Goal: Transaction & Acquisition: Purchase product/service

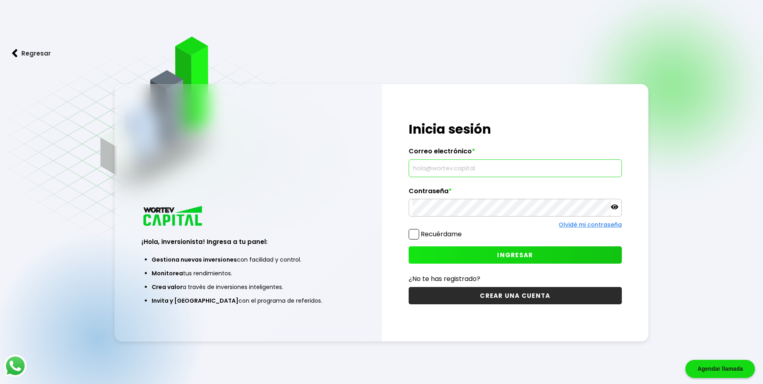
click at [467, 166] on input "text" at bounding box center [515, 168] width 206 height 17
type input "[EMAIL_ADDRESS][DOMAIN_NAME]"
click at [615, 207] on icon at bounding box center [614, 206] width 7 height 5
click at [543, 253] on button "INGRESAR" at bounding box center [515, 254] width 213 height 17
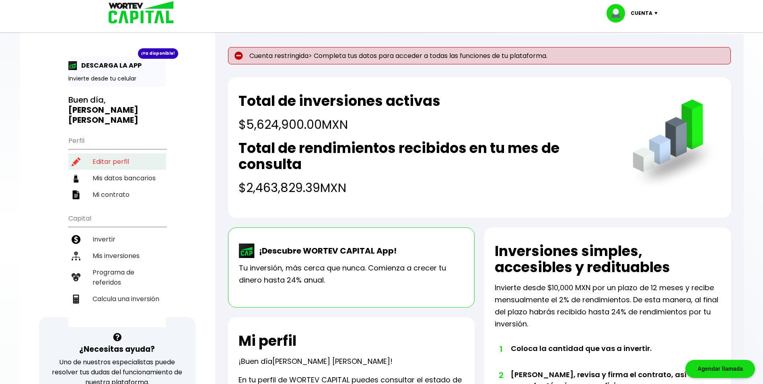
click at [99, 153] on li "Editar perfil" at bounding box center [117, 161] width 98 height 16
select select "Mujer"
select select "Primaria"
select select "TM"
select select "Banorte"
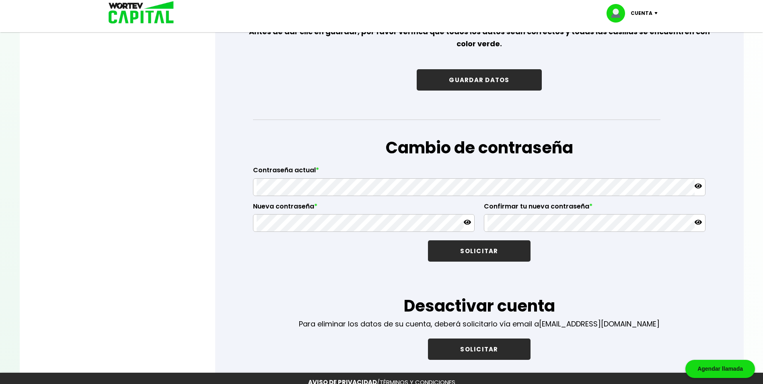
scroll to position [1247, 0]
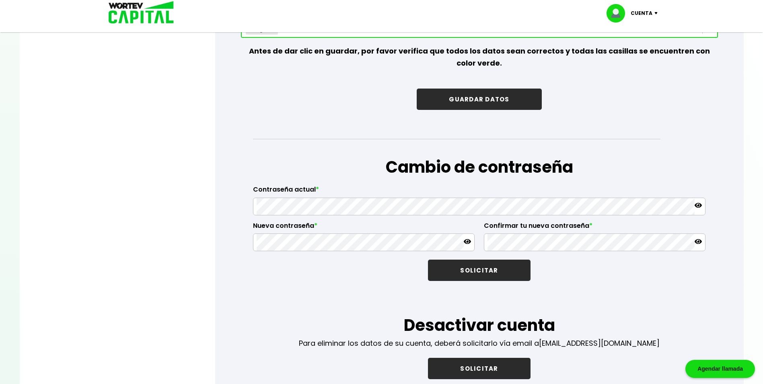
click at [486, 93] on button "GUARDAR DATOS" at bounding box center [479, 98] width 125 height 21
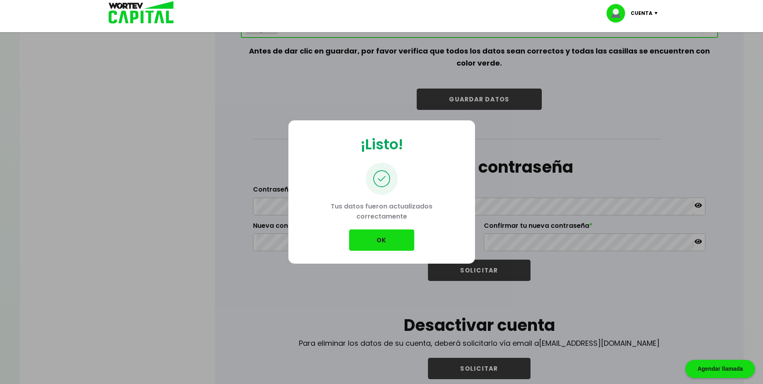
click at [375, 240] on button "OK" at bounding box center [381, 239] width 65 height 21
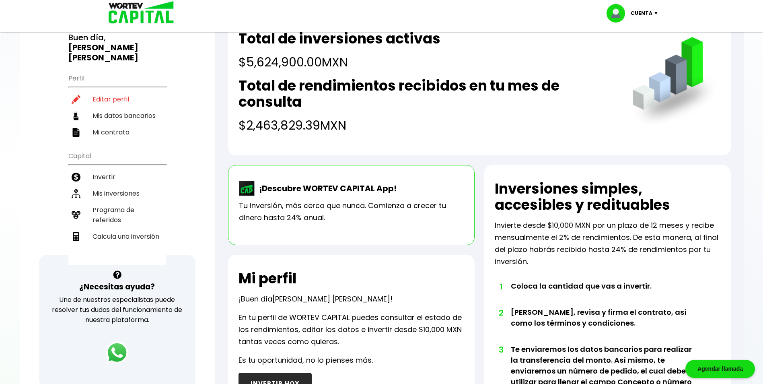
scroll to position [80, 0]
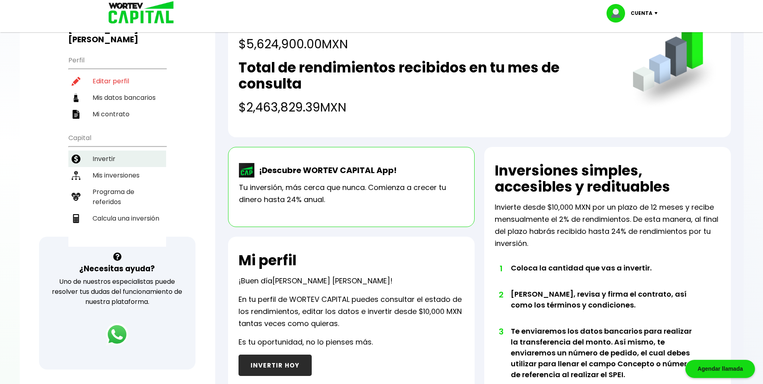
click at [107, 150] on li "Invertir" at bounding box center [117, 158] width 98 height 16
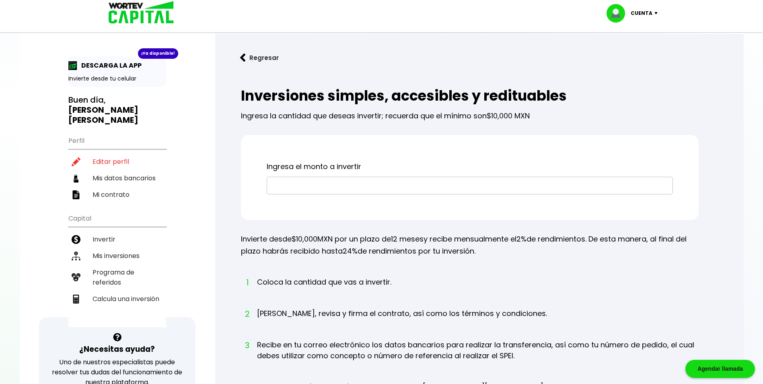
click at [308, 181] on input "text" at bounding box center [469, 185] width 399 height 17
type input "$150,000"
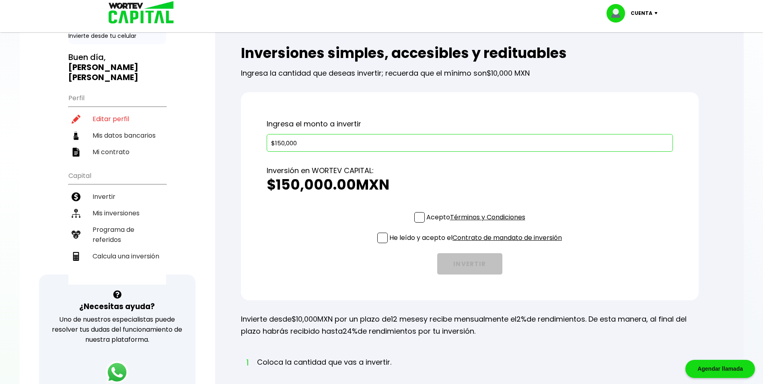
scroll to position [121, 0]
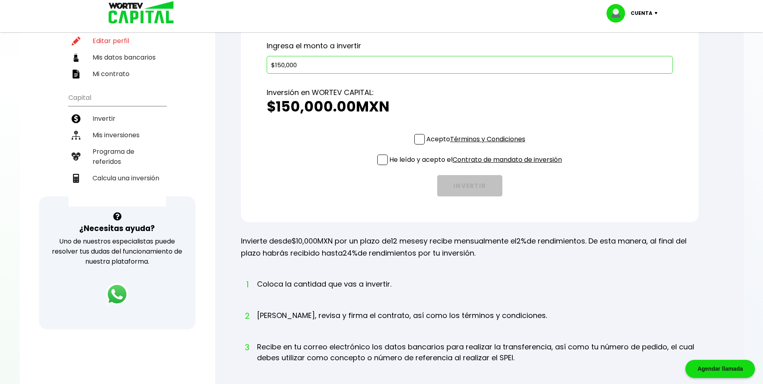
click at [417, 142] on span at bounding box center [419, 139] width 10 height 10
click at [477, 145] on input "Acepto Términos y Condiciones" at bounding box center [477, 145] width 0 height 0
click at [379, 161] on span at bounding box center [382, 159] width 10 height 10
click at [477, 166] on input "He leído y acepto el Contrato de mandato de inversión" at bounding box center [477, 166] width 0 height 0
click at [490, 193] on button "INVERTIR" at bounding box center [469, 185] width 65 height 21
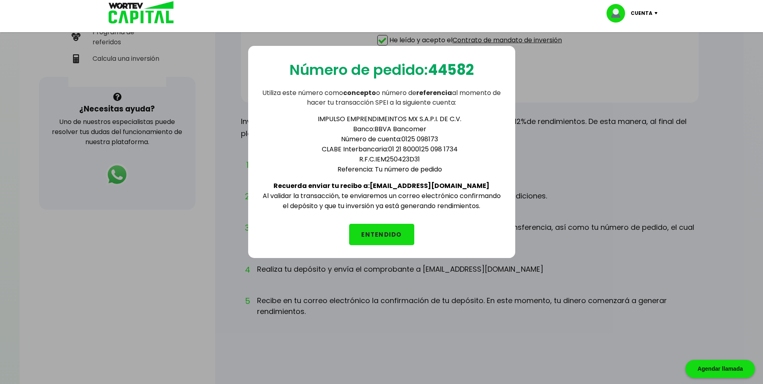
scroll to position [241, 0]
click at [378, 233] on button "ENTENDIDO" at bounding box center [381, 234] width 65 height 21
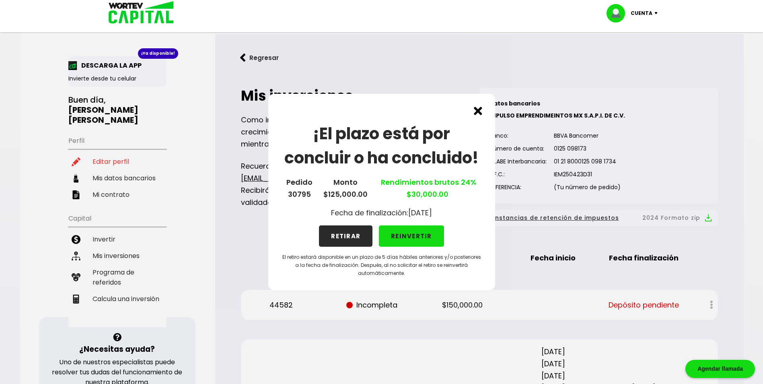
click at [415, 234] on button "REINVERTIR" at bounding box center [411, 235] width 65 height 21
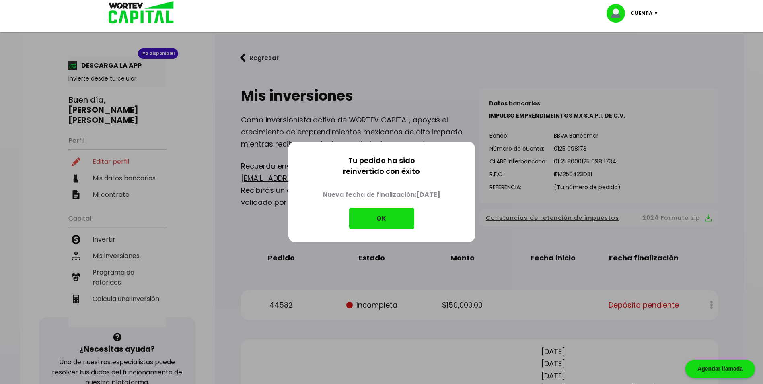
click at [398, 224] on button "OK" at bounding box center [381, 218] width 65 height 21
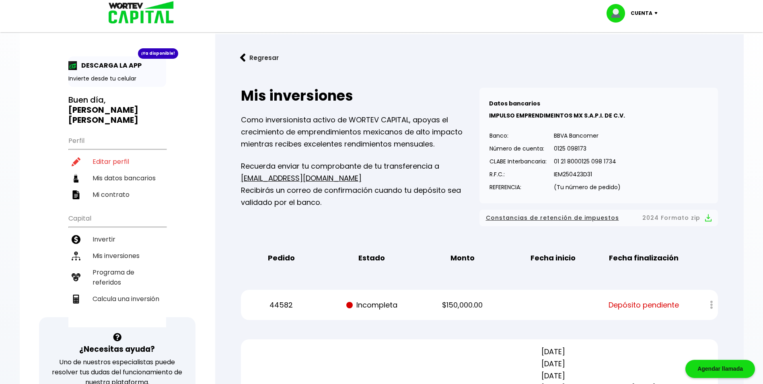
click at [648, 14] on p "Cuenta" at bounding box center [642, 13] width 22 height 12
click at [641, 56] on li "Cerrar sesión" at bounding box center [633, 53] width 64 height 16
